Goal: Transaction & Acquisition: Purchase product/service

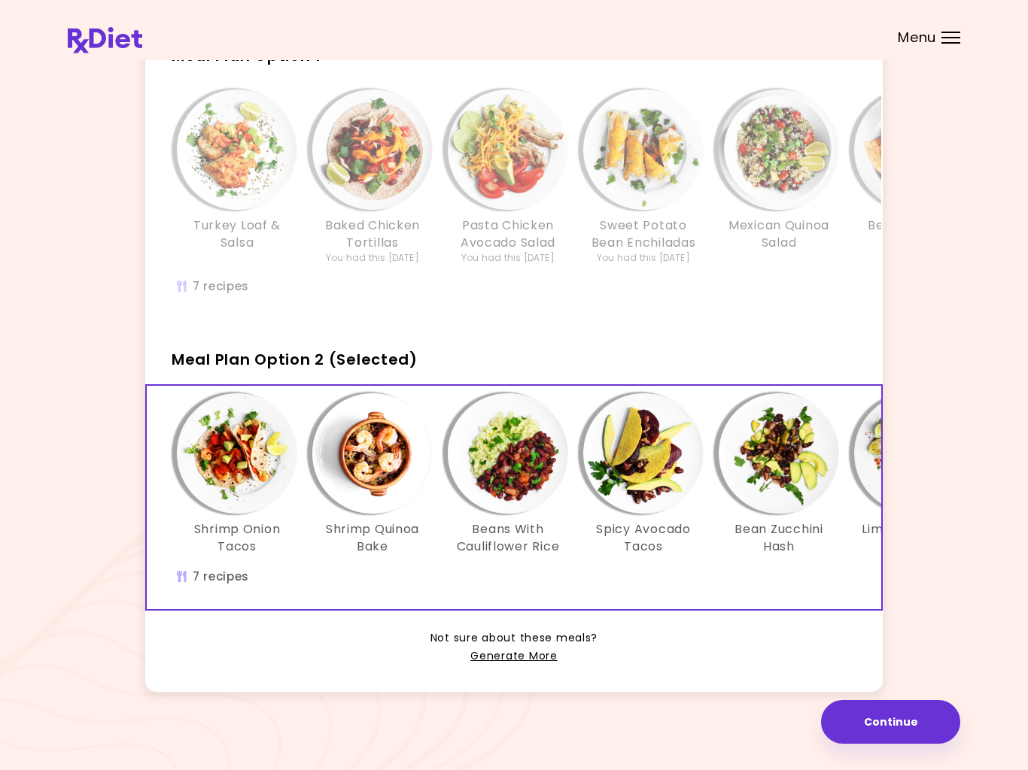
click at [511, 655] on link "Generate More" at bounding box center [513, 657] width 87 height 18
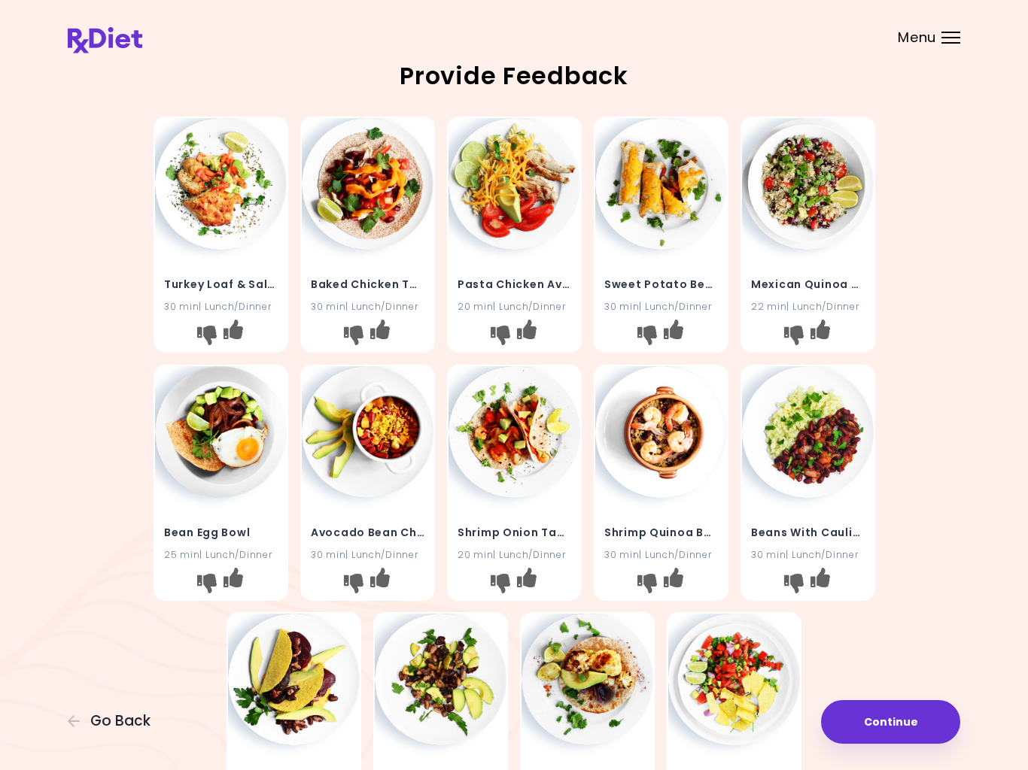
click at [683, 323] on button "I like this recipe" at bounding box center [672, 335] width 24 height 24
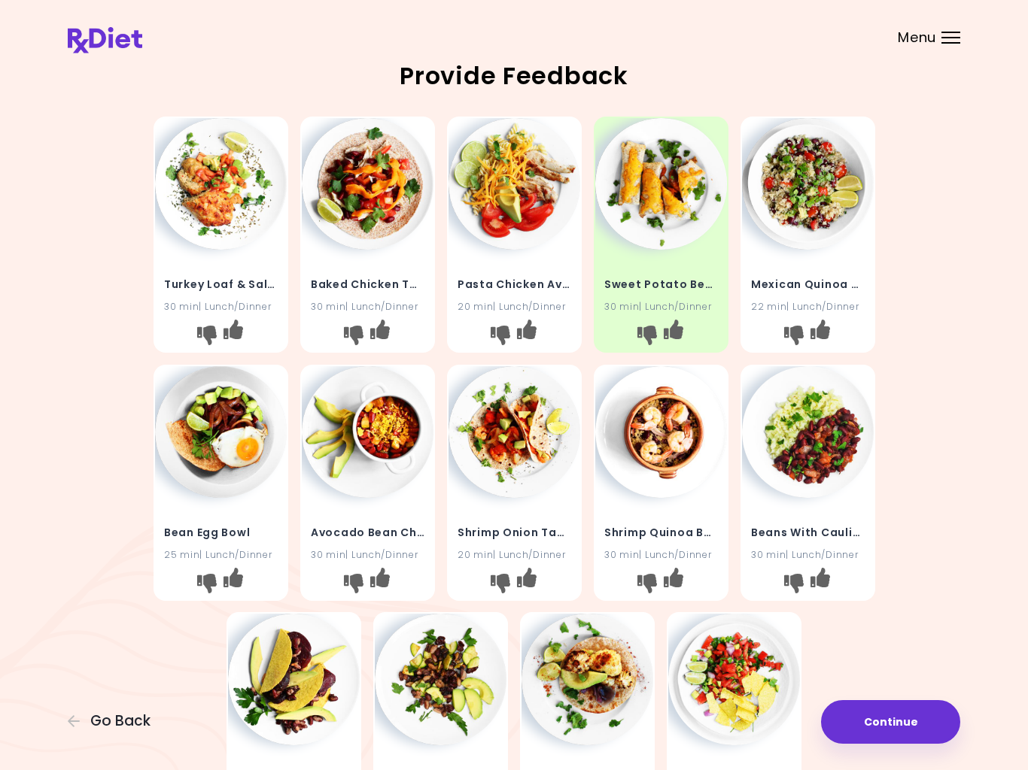
click at [827, 574] on icon "I like this recipe" at bounding box center [819, 577] width 20 height 20
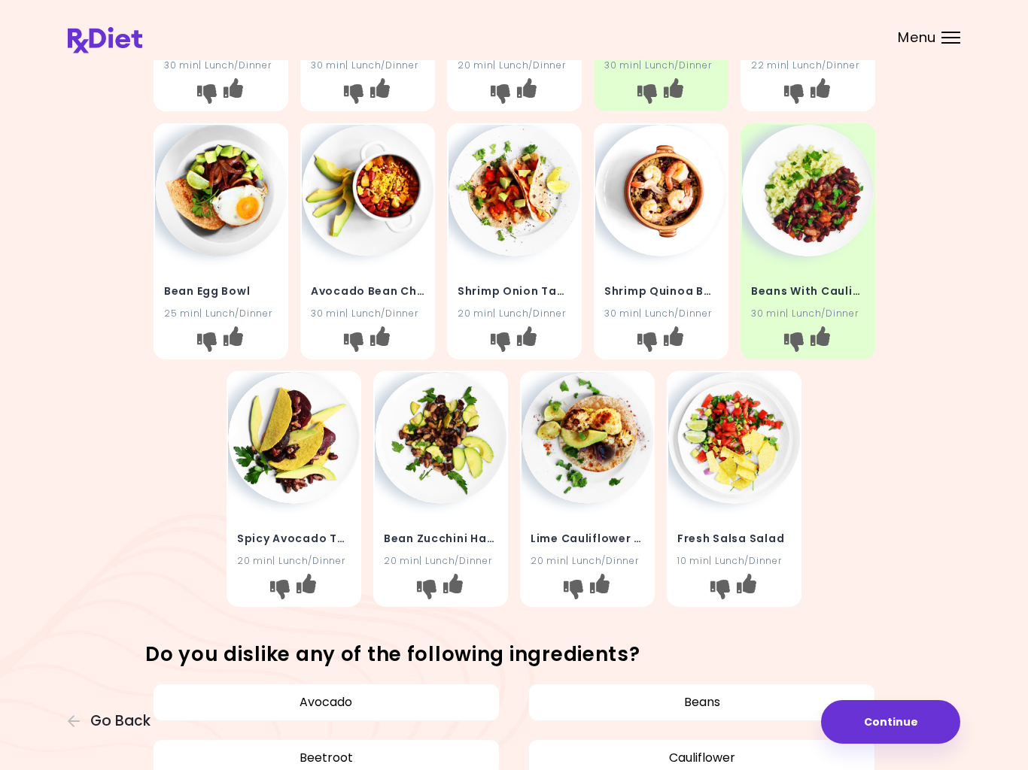
scroll to position [236, 0]
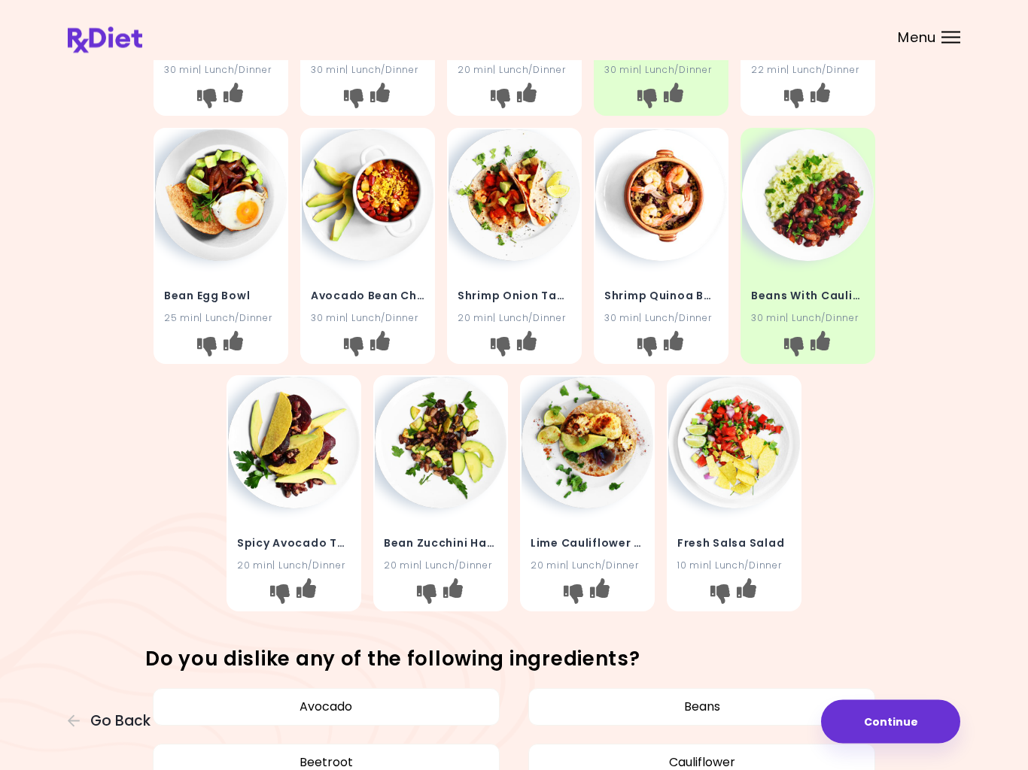
click at [463, 583] on button "I like this recipe" at bounding box center [453, 595] width 24 height 24
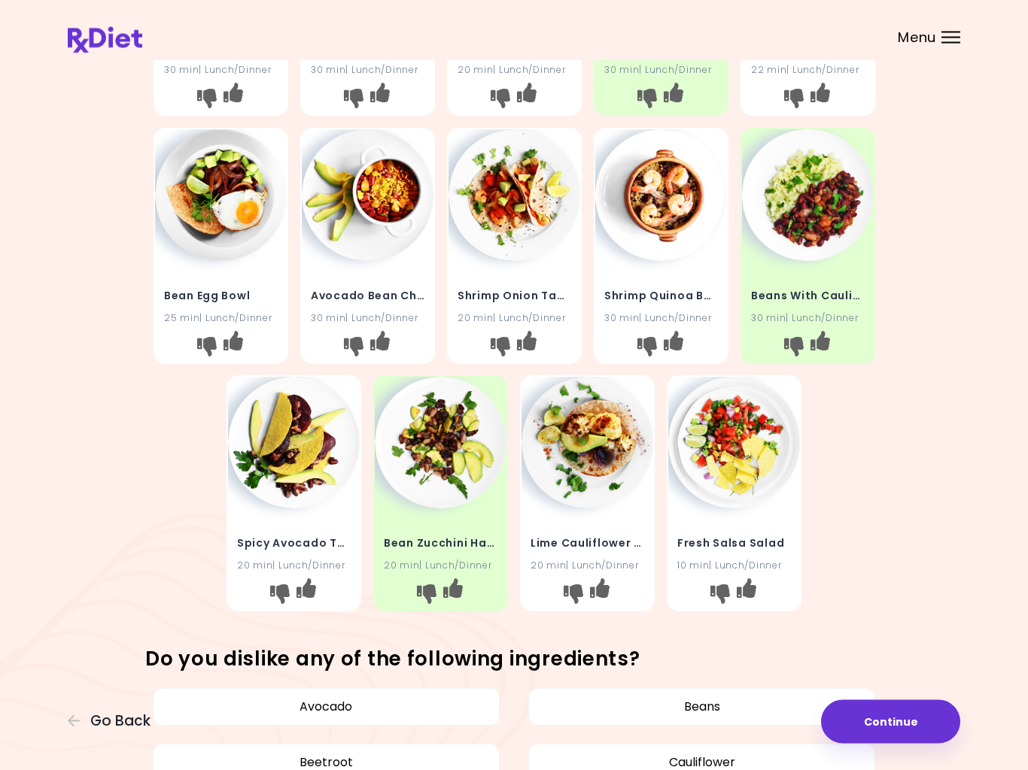
click at [604, 579] on icon "I like this recipe" at bounding box center [600, 589] width 20 height 20
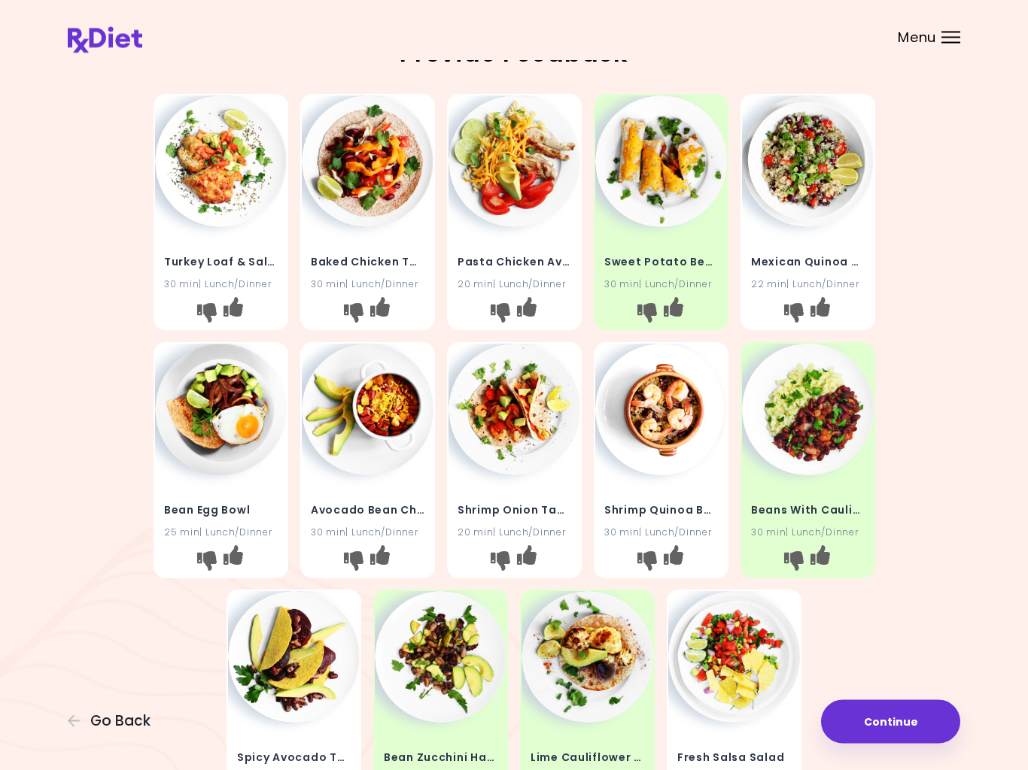
scroll to position [0, 0]
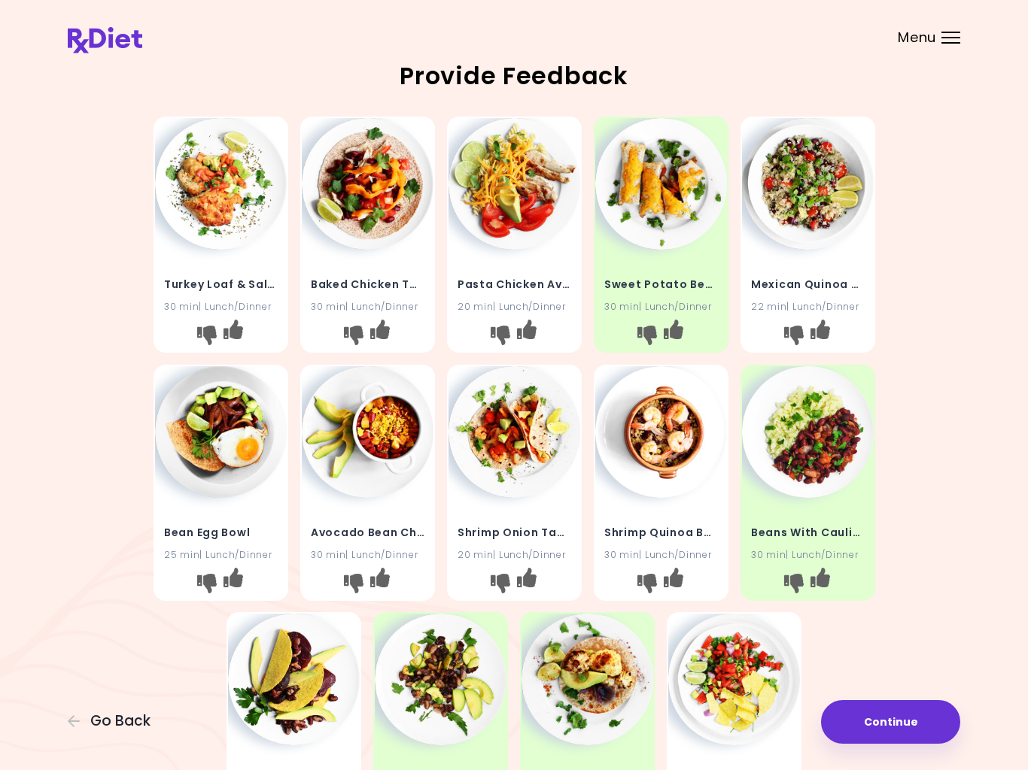
click at [538, 329] on button "I like this recipe" at bounding box center [526, 335] width 24 height 24
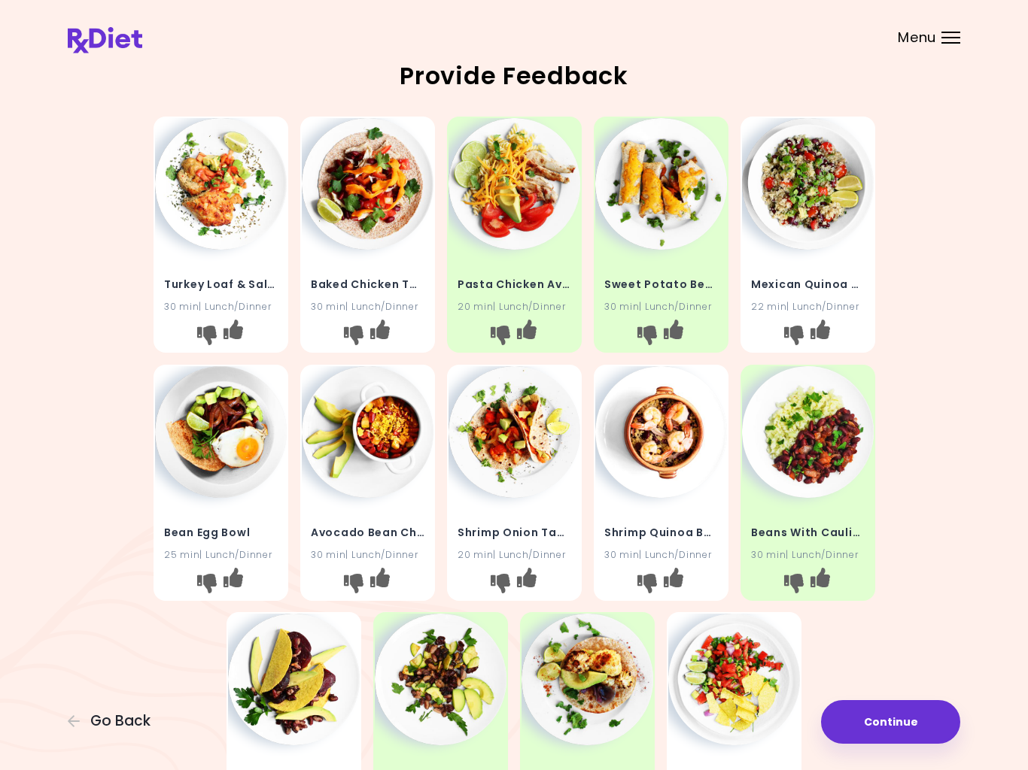
click at [821, 326] on icon "I like this recipe" at bounding box center [819, 330] width 20 height 20
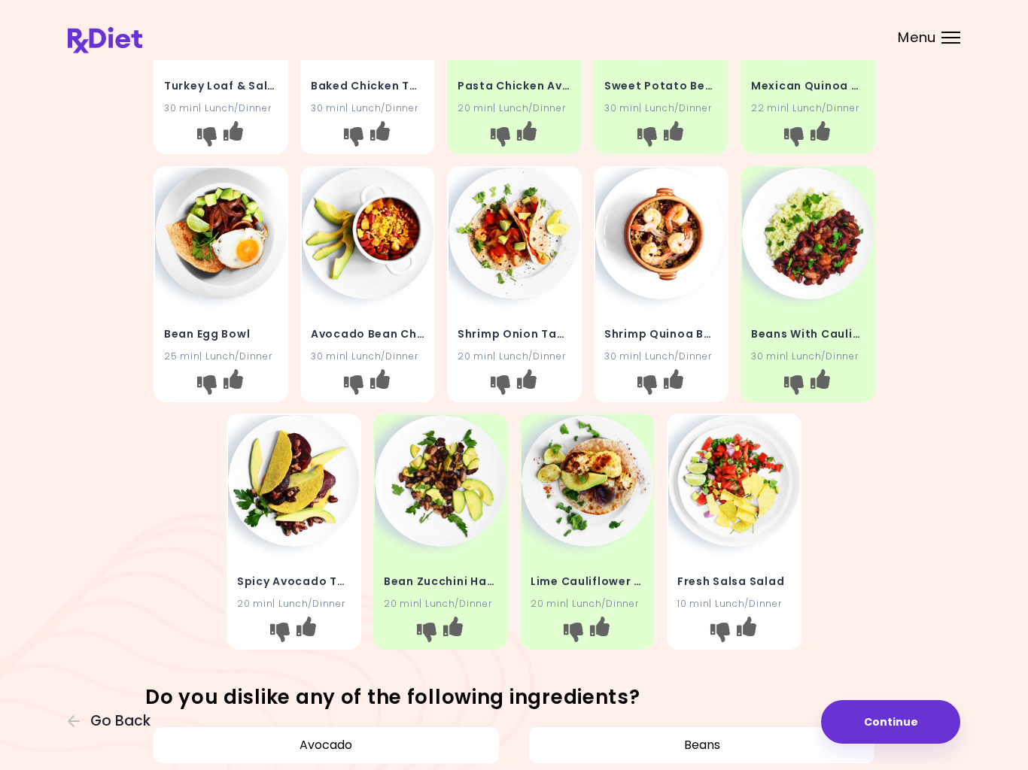
scroll to position [190, 0]
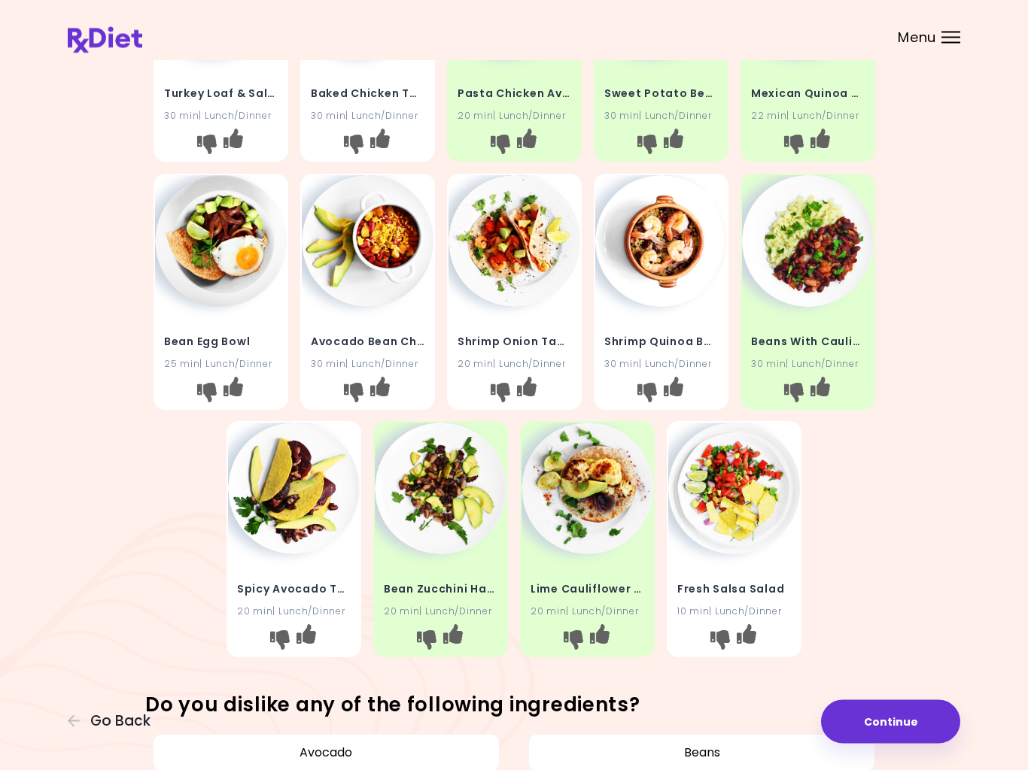
click at [381, 382] on icon "I like this recipe" at bounding box center [379, 387] width 20 height 20
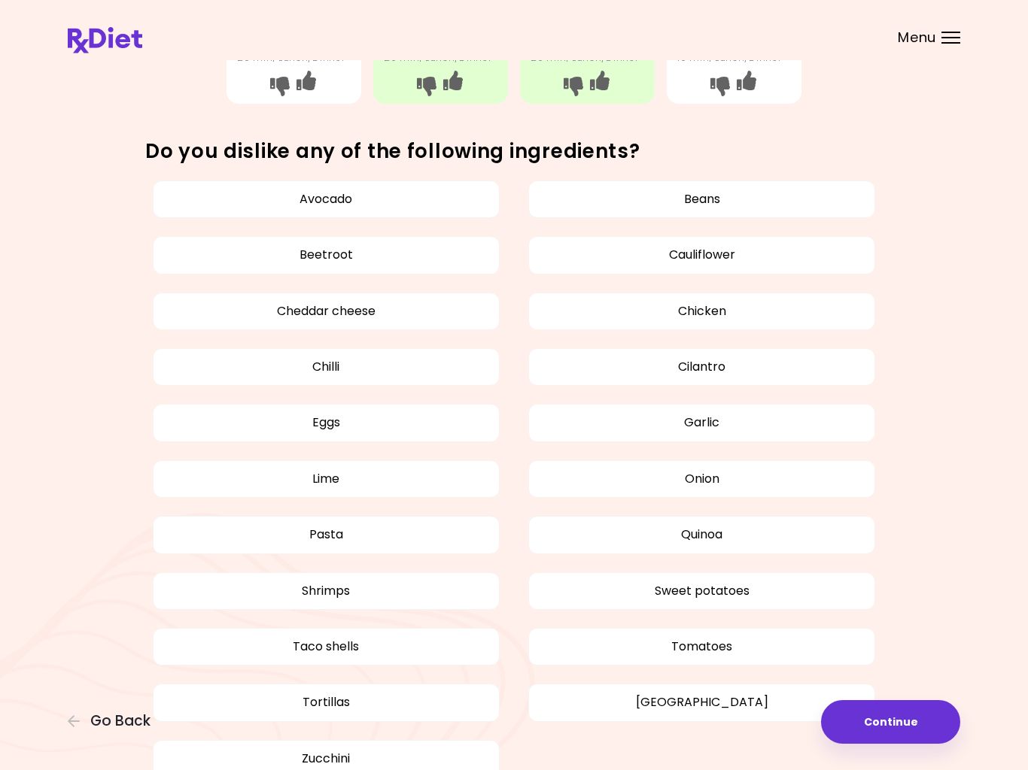
scroll to position [742, 0]
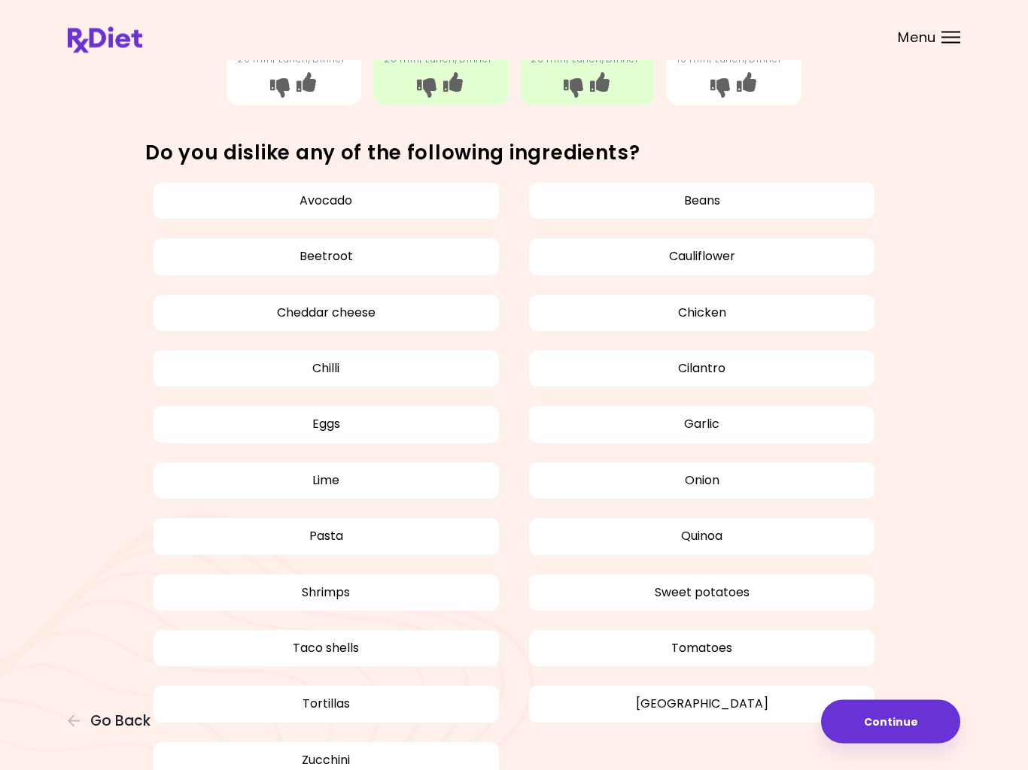
click at [295, 244] on button "Beetroot" at bounding box center [326, 257] width 347 height 38
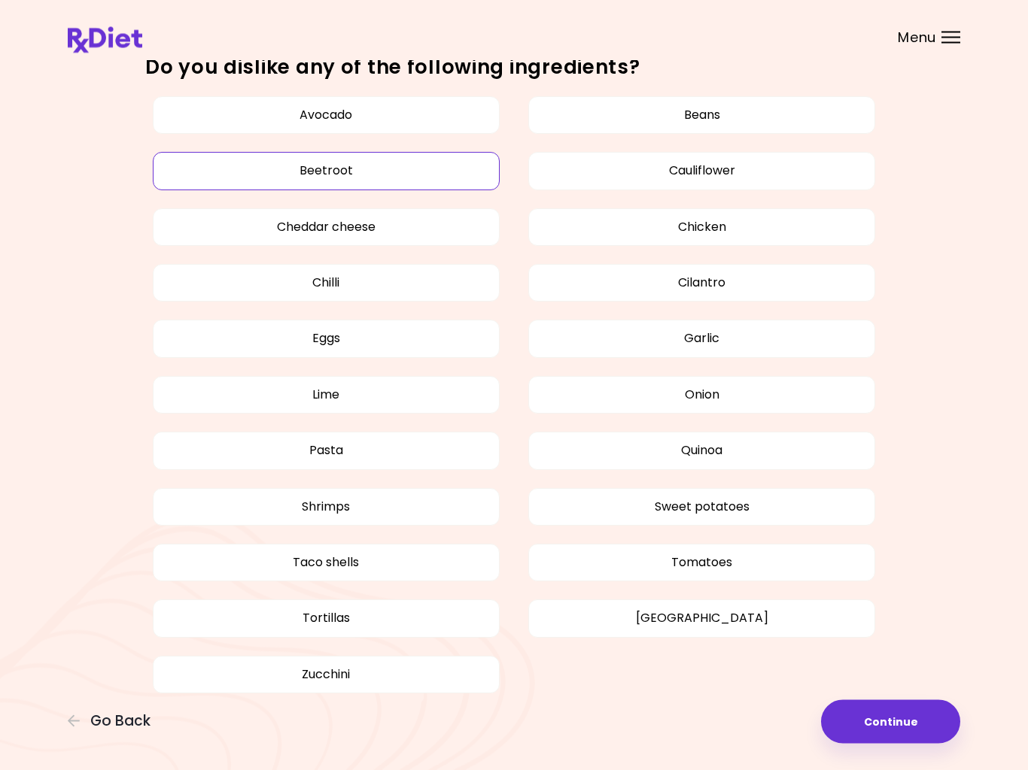
scroll to position [831, 0]
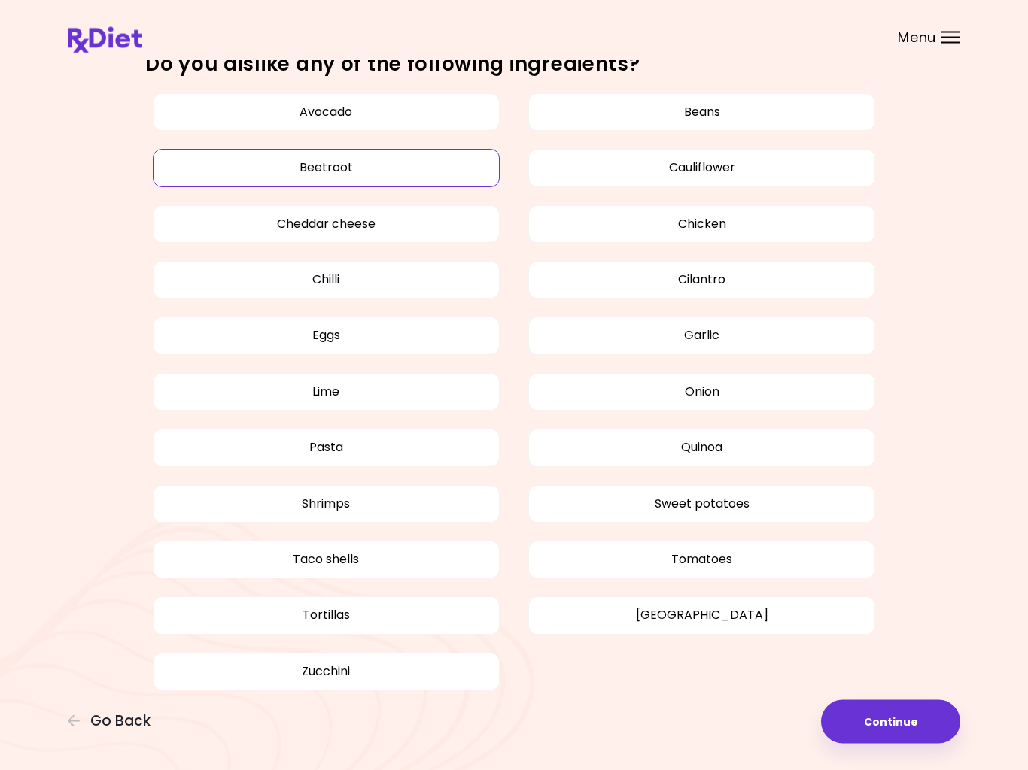
click at [324, 501] on button "Shrimps" at bounding box center [326, 505] width 347 height 38
click at [296, 566] on button "Taco shells" at bounding box center [326, 560] width 347 height 38
click at [290, 626] on button "Tortillas" at bounding box center [326, 616] width 347 height 38
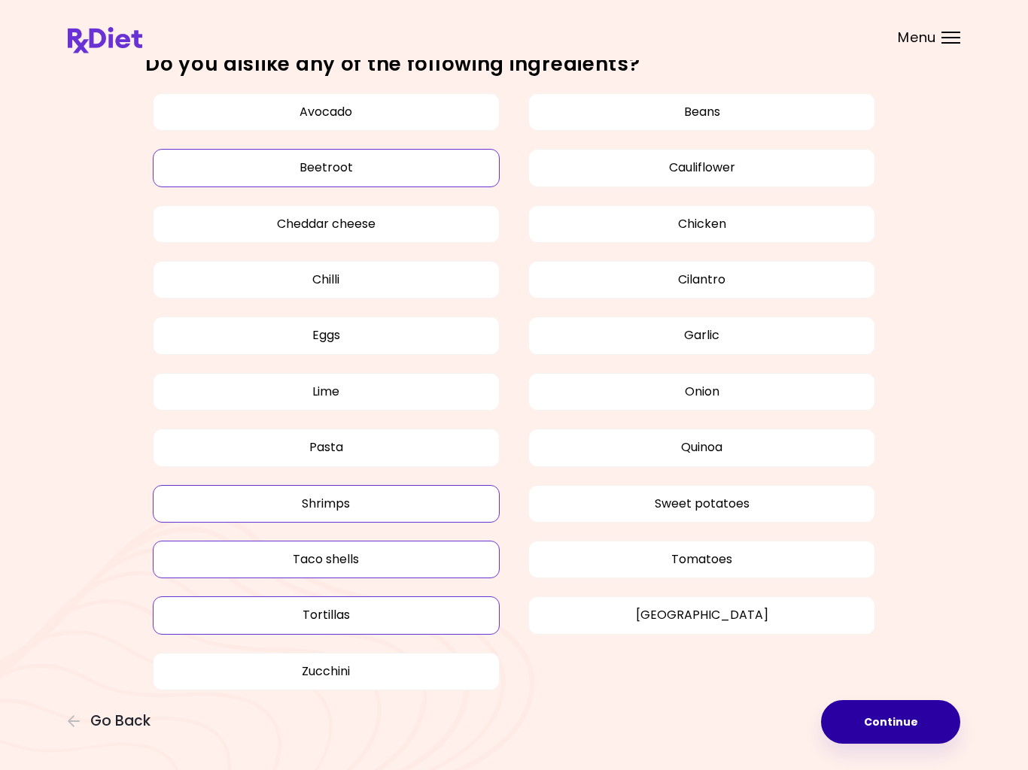
click at [879, 730] on button "Continue" at bounding box center [890, 722] width 139 height 44
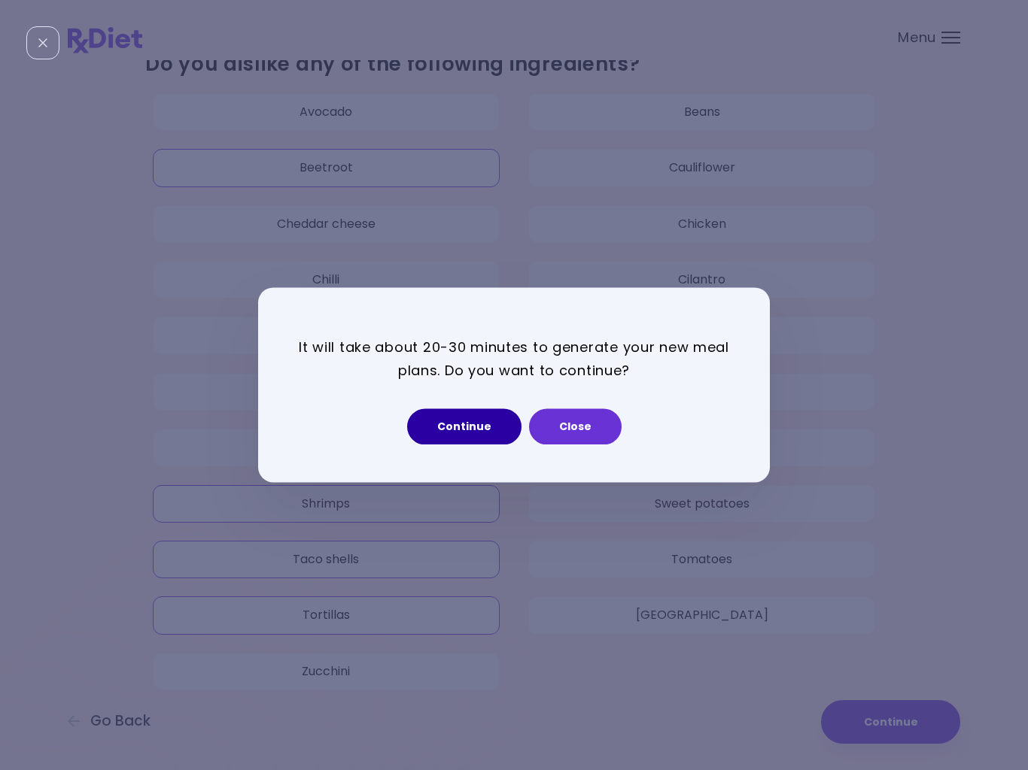
click at [457, 435] on button "Continue" at bounding box center [464, 427] width 114 height 36
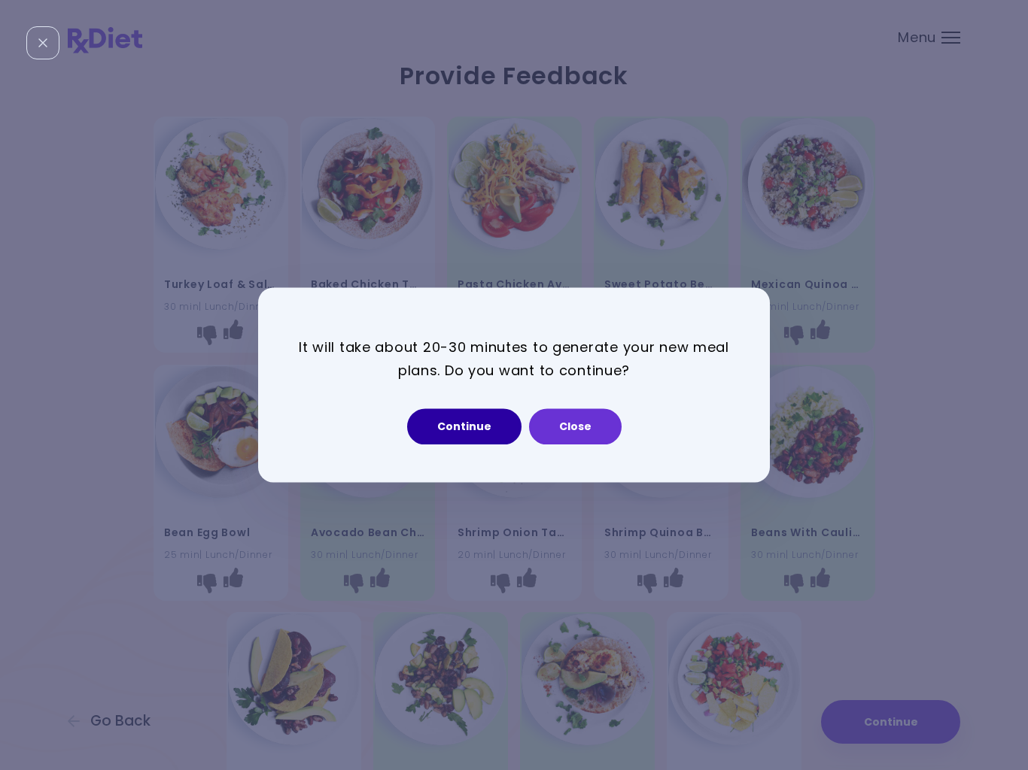
select select "*"
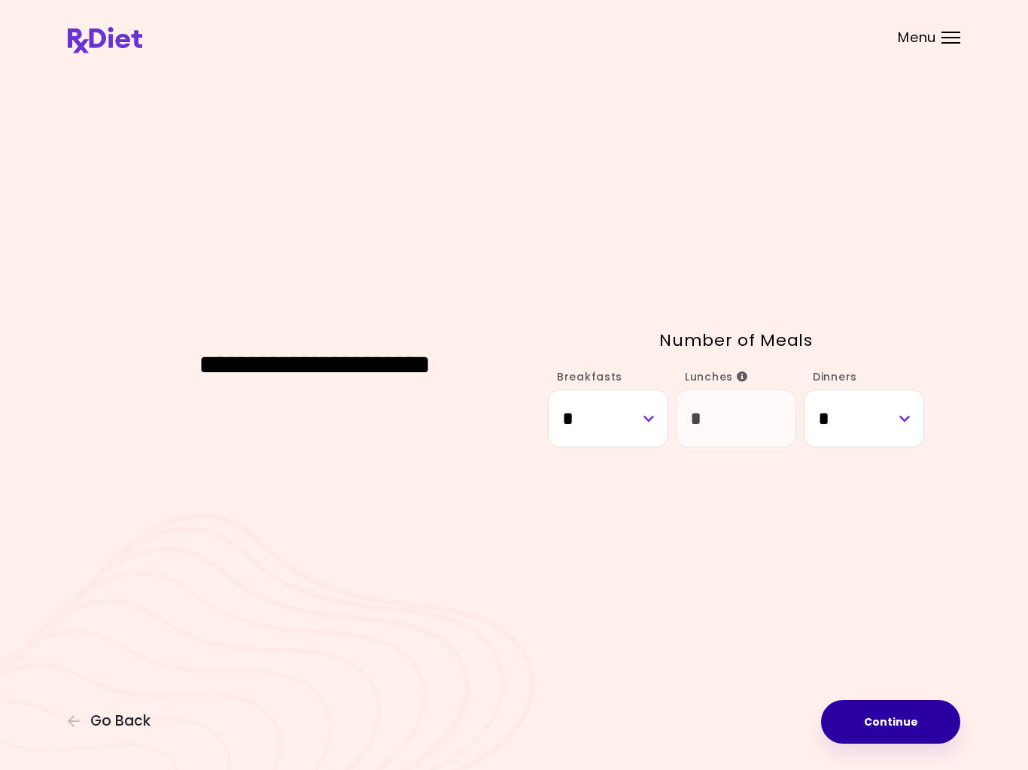
click at [891, 732] on button "Continue" at bounding box center [890, 722] width 139 height 44
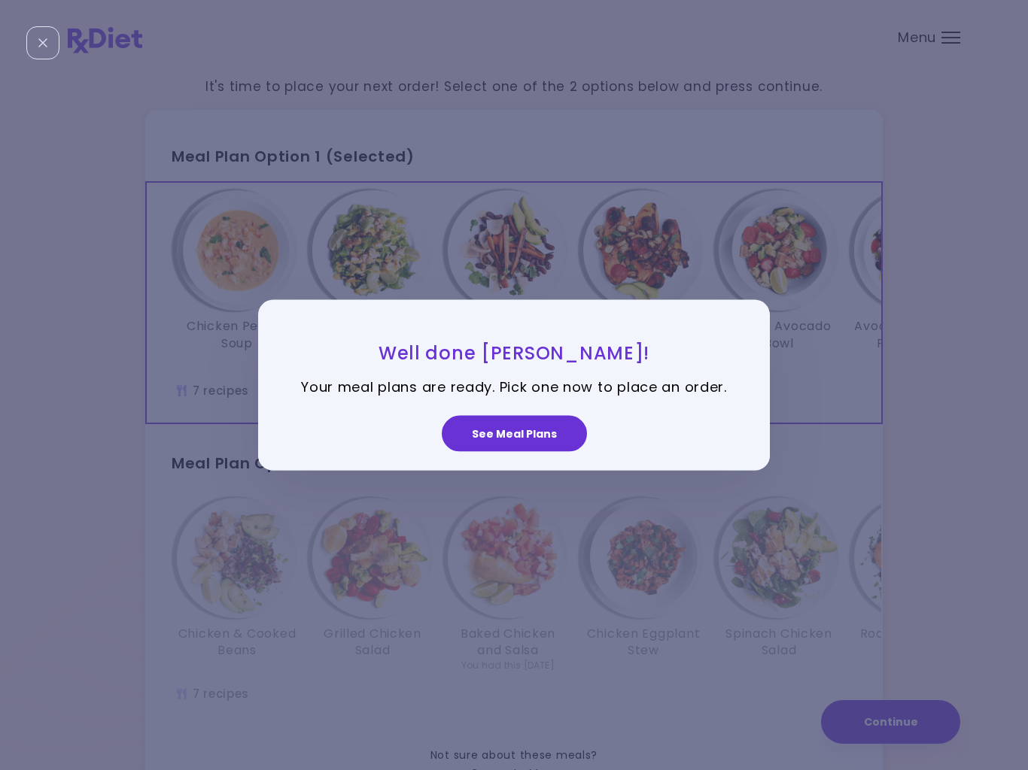
click at [499, 430] on button "See Meal Plans" at bounding box center [514, 433] width 145 height 36
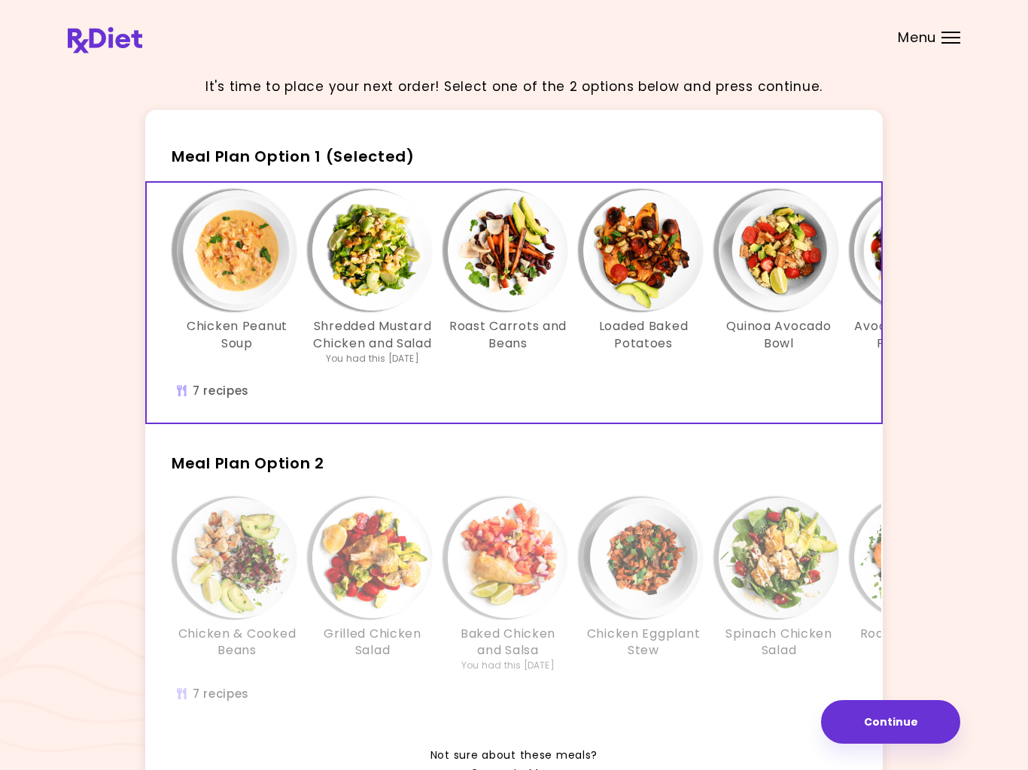
click at [348, 712] on div "Chicken & Cooked Beans Grilled Chicken Salad Baked Chicken and Salsa You had th…" at bounding box center [643, 608] width 993 height 237
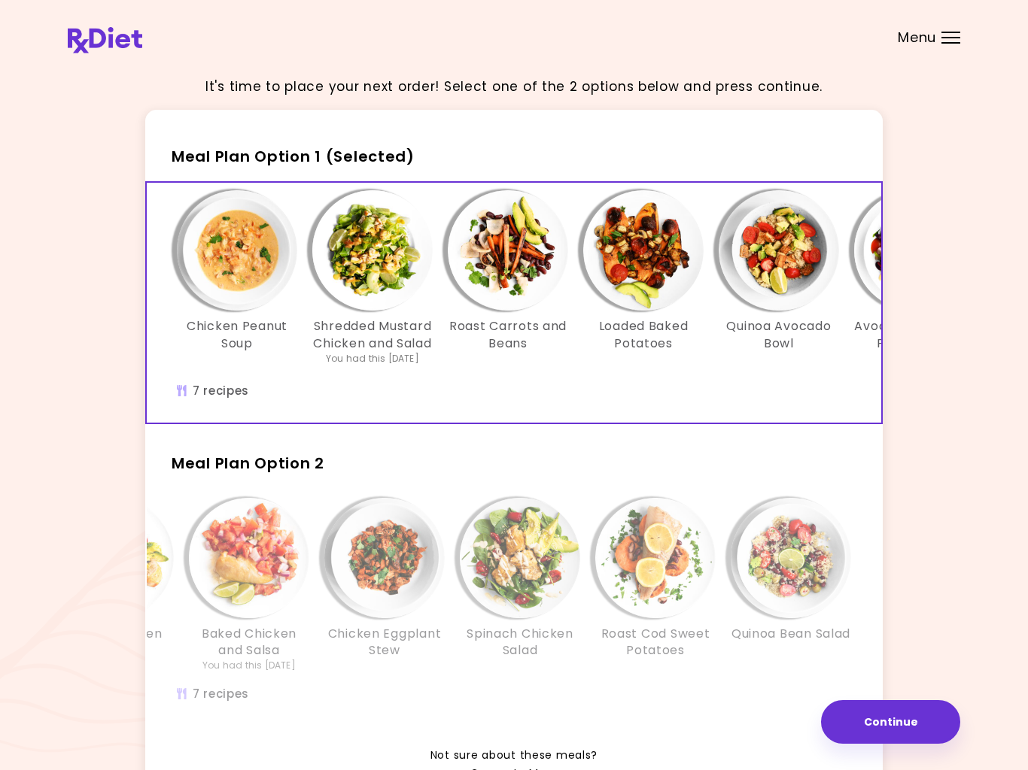
click at [542, 421] on div "Chicken Peanut Soup Shredded Mustard Chicken and Salad You had this [DATE] Roas…" at bounding box center [643, 303] width 993 height 240
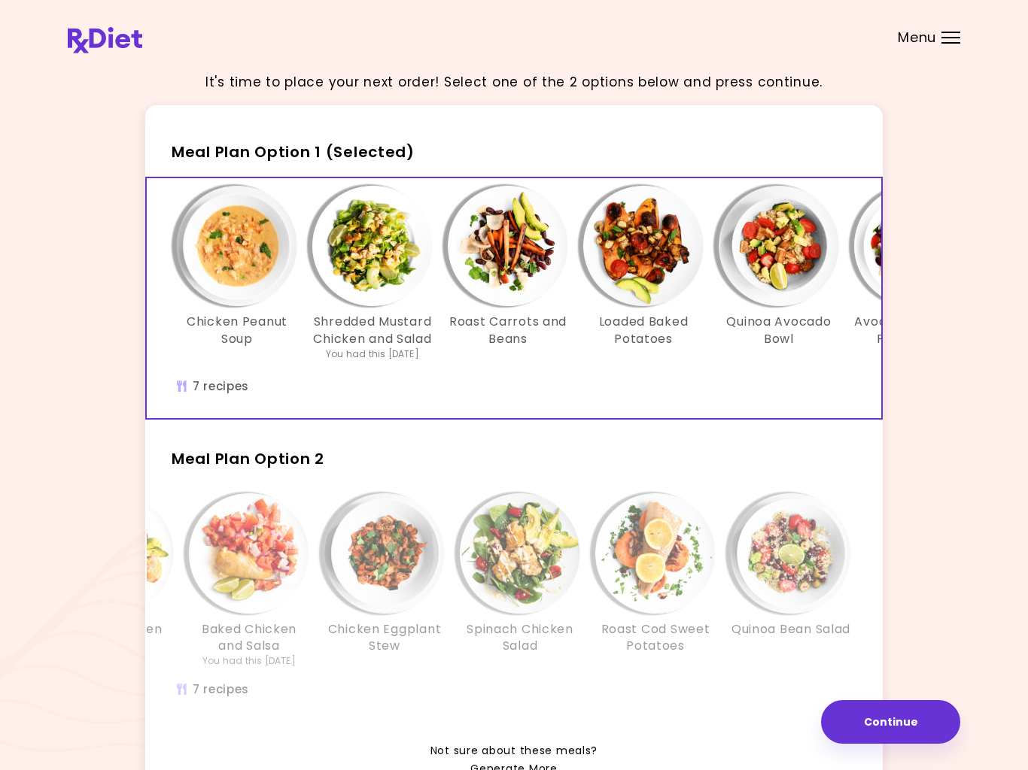
click at [666, 379] on div "Chicken Peanut Soup Shredded Mustard Chicken and Salad You had this [DATE] Roas…" at bounding box center [643, 282] width 948 height 193
click at [214, 326] on h3 "Chicken Peanut Soup" at bounding box center [237, 331] width 120 height 34
click at [890, 727] on button "Continue" at bounding box center [890, 722] width 139 height 44
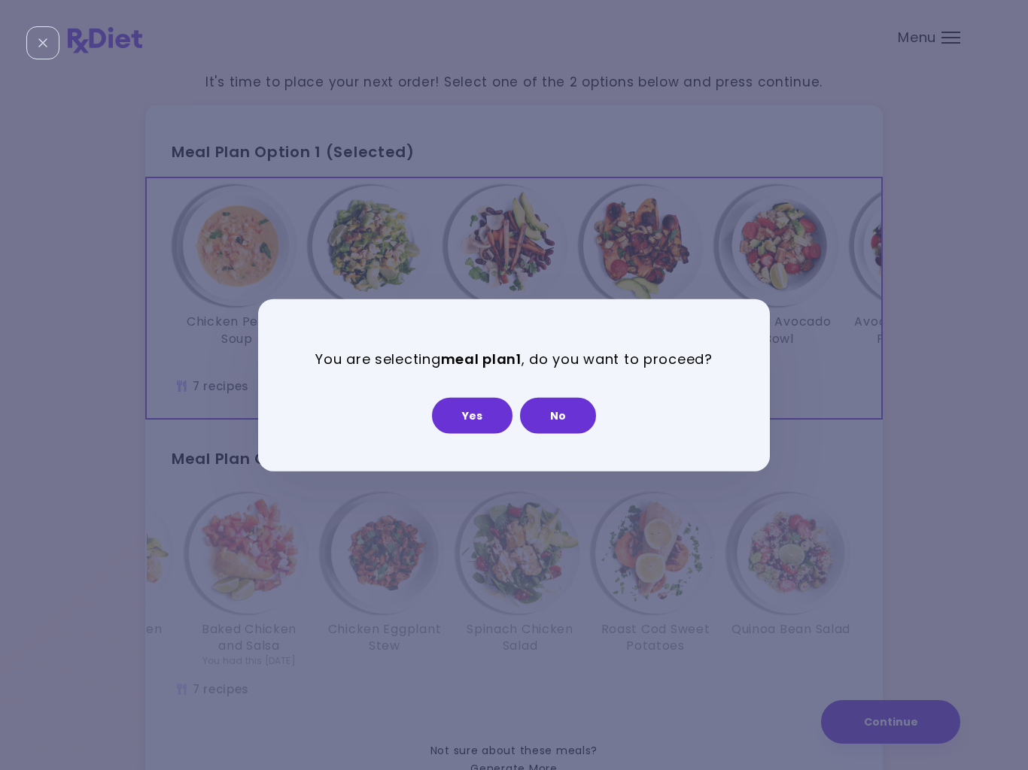
click at [457, 425] on button "Yes" at bounding box center [472, 415] width 80 height 36
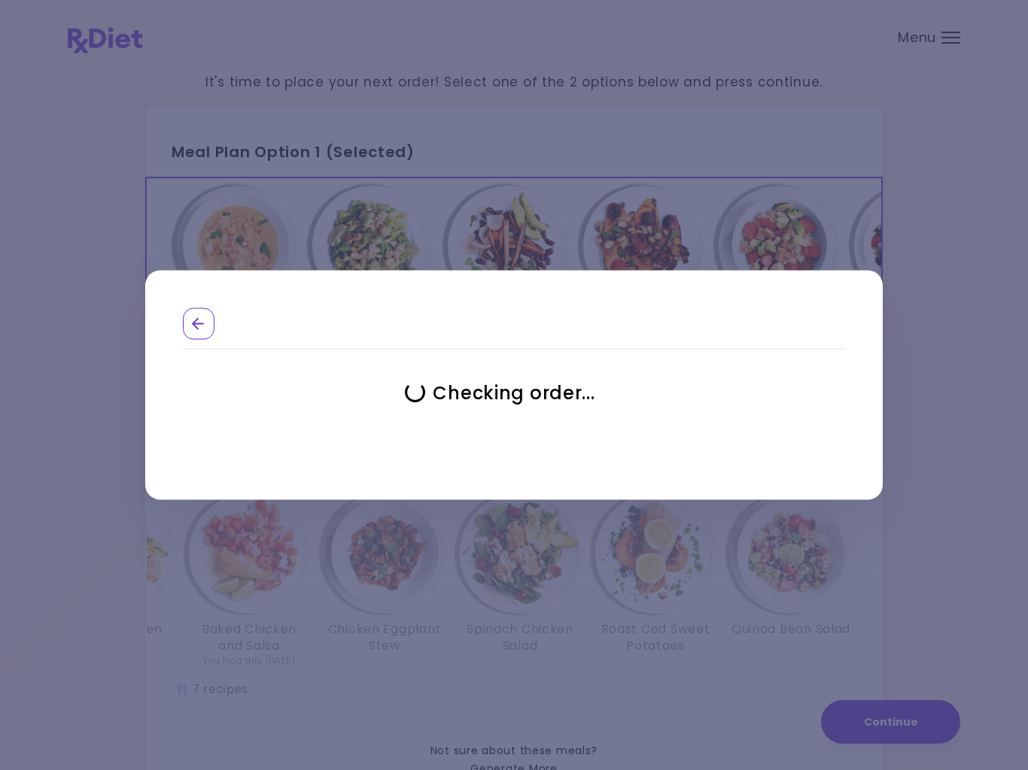
select select "**********"
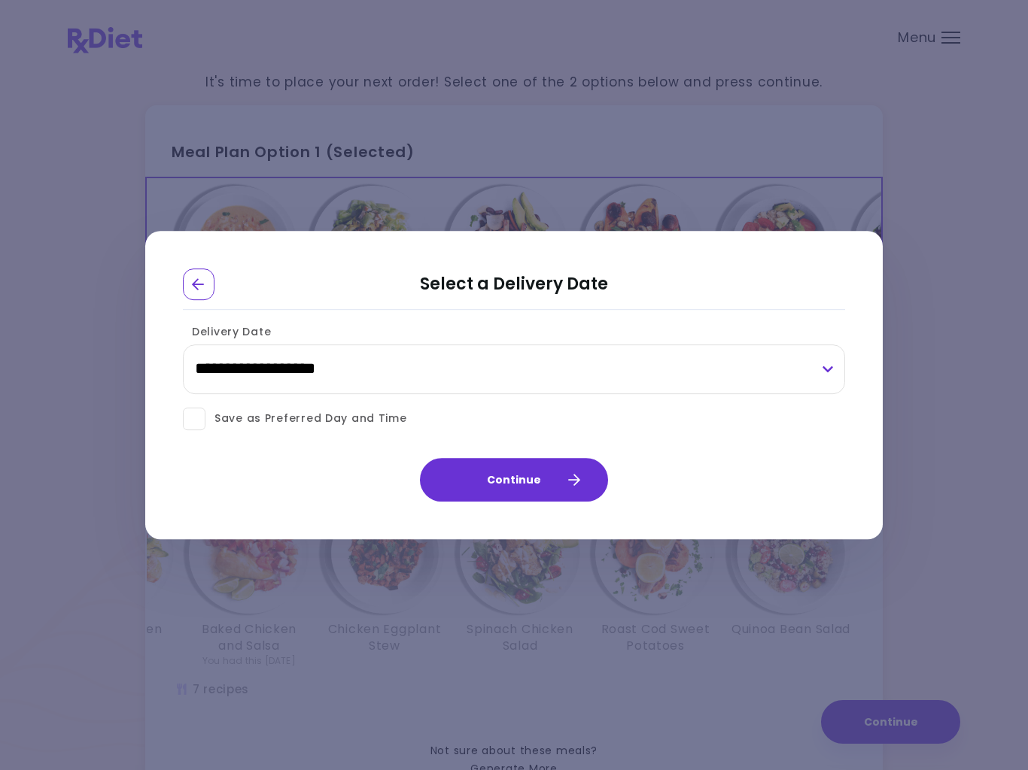
click at [474, 482] on button "Continue" at bounding box center [514, 480] width 188 height 44
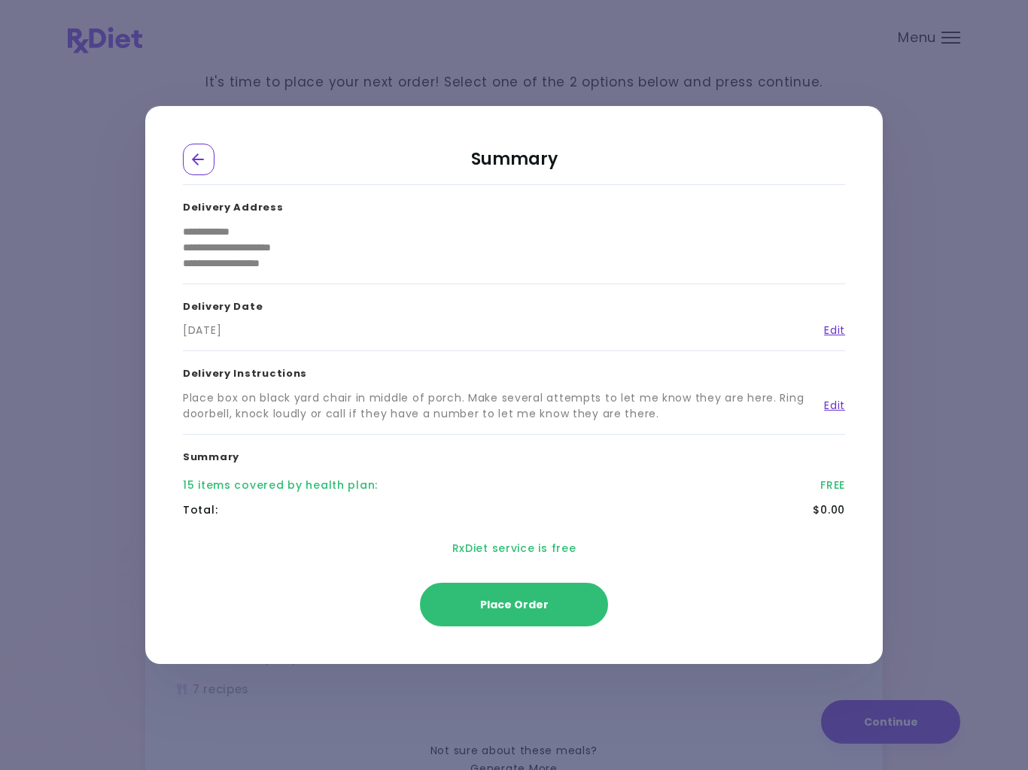
click at [671, 423] on div "Delivery Instructions Place box on black yard chair in middle of porch. Make se…" at bounding box center [514, 392] width 662 height 83
click at [669, 426] on div "Delivery Instructions Place box on black yard chair in middle of porch. Make se…" at bounding box center [514, 392] width 662 height 83
click at [693, 417] on div "Place box on black yard chair in middle of porch. Make several attempts to let …" at bounding box center [498, 406] width 630 height 32
click at [841, 408] on link "Edit" at bounding box center [828, 406] width 32 height 16
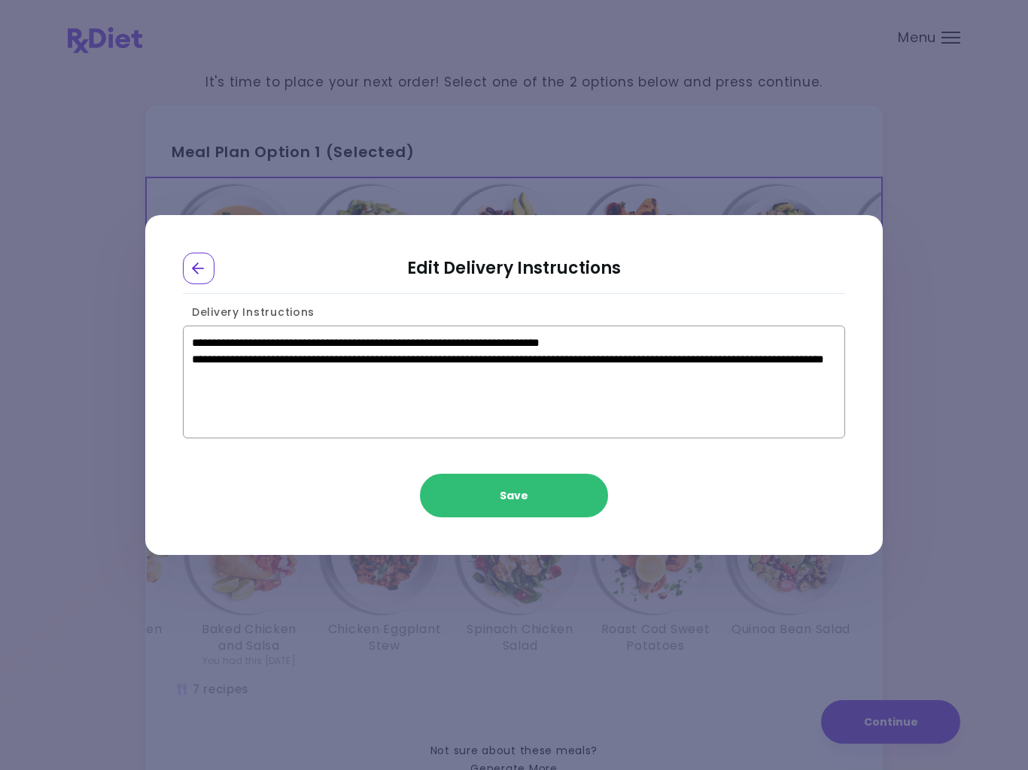
type textarea "**********"
click at [492, 504] on button "Save" at bounding box center [514, 496] width 188 height 44
